Goal: Navigation & Orientation: Find specific page/section

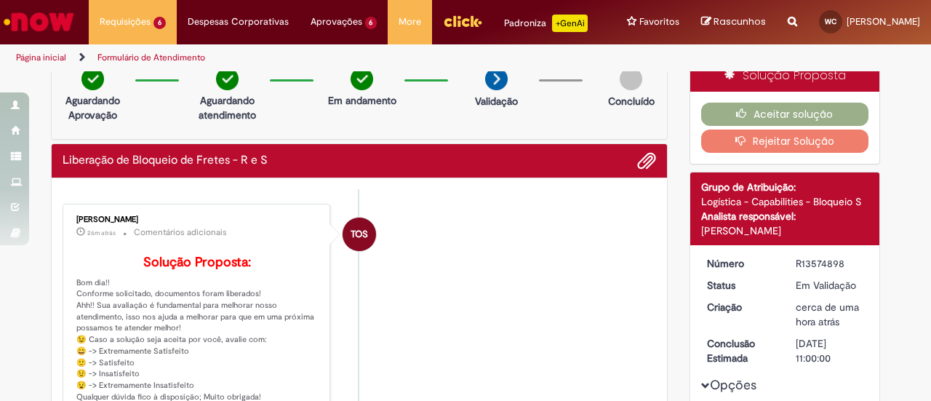
scroll to position [6, 0]
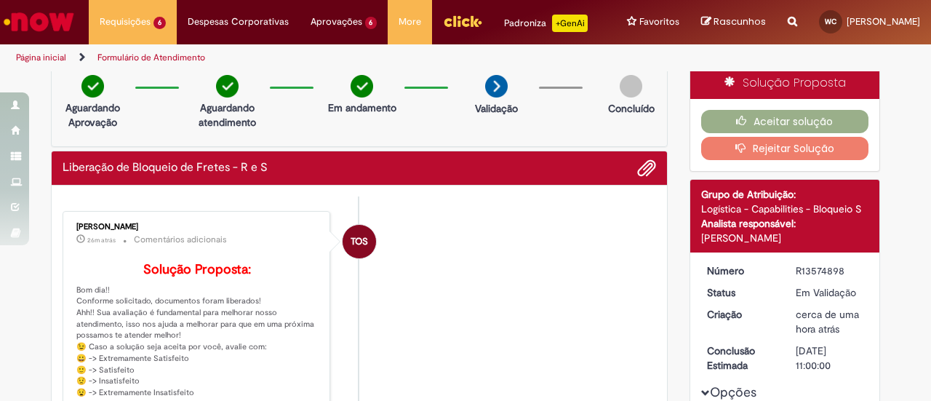
click at [44, 12] on img "Ir para a Homepage" at bounding box center [38, 21] width 75 height 29
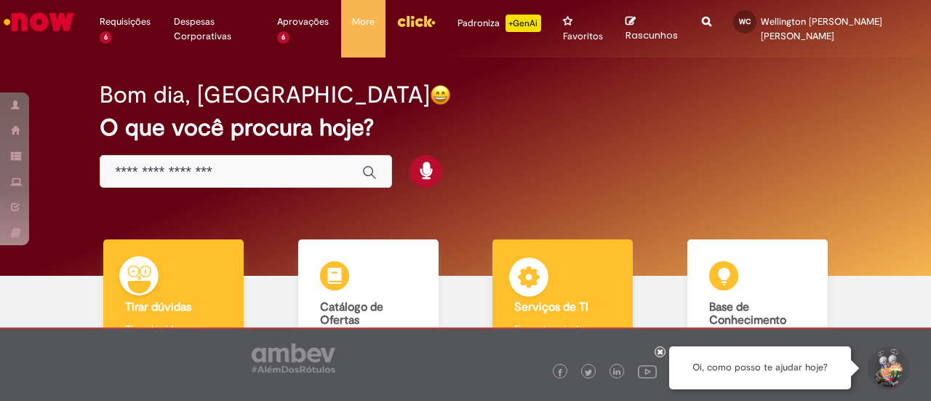
click at [539, 291] on img at bounding box center [529, 280] width 44 height 44
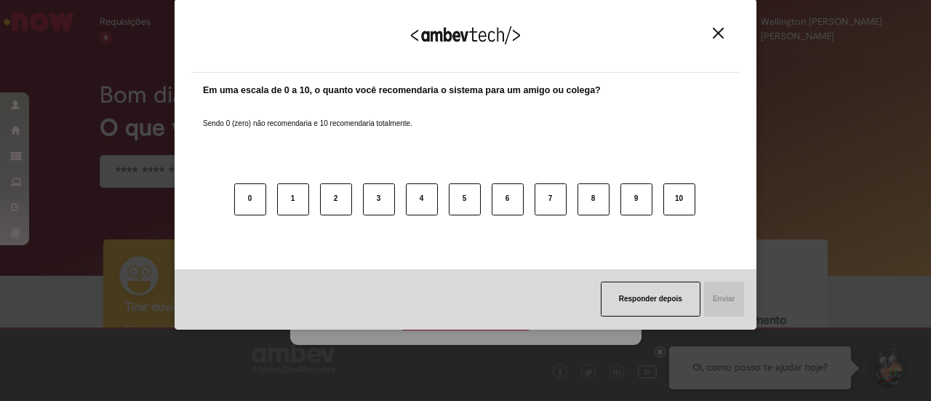
click at [436, 311] on div "Agradecemos seu feedback! Em uma escala de 0 a 10, o quanto você recomendaria o…" at bounding box center [465, 200] width 931 height 401
click at [723, 34] on img "Close" at bounding box center [718, 33] width 11 height 11
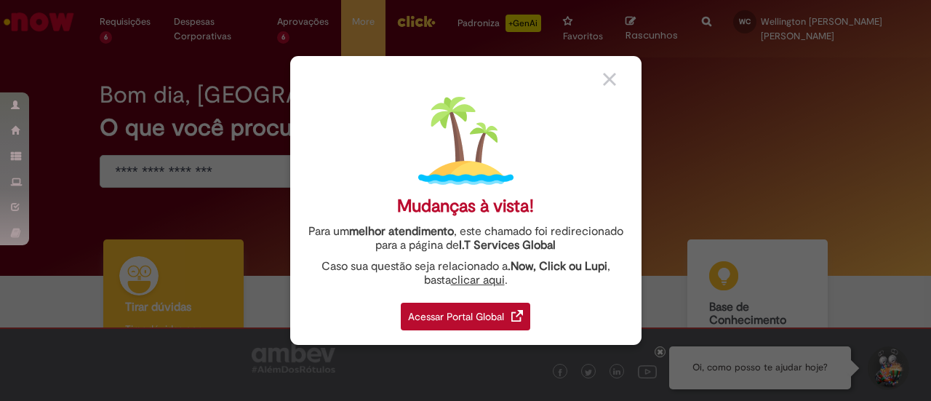
click at [425, 314] on div "Acessar Portal Global" at bounding box center [466, 317] width 130 height 28
